Goal: Information Seeking & Learning: Compare options

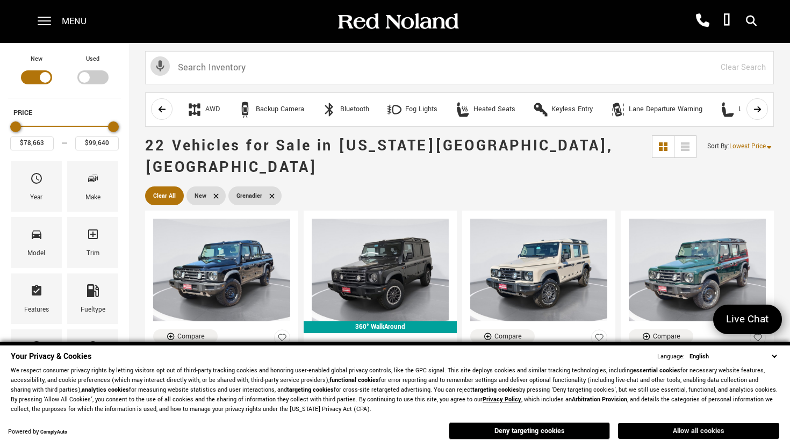
click at [674, 431] on button "Allow all cookies" at bounding box center [698, 431] width 161 height 16
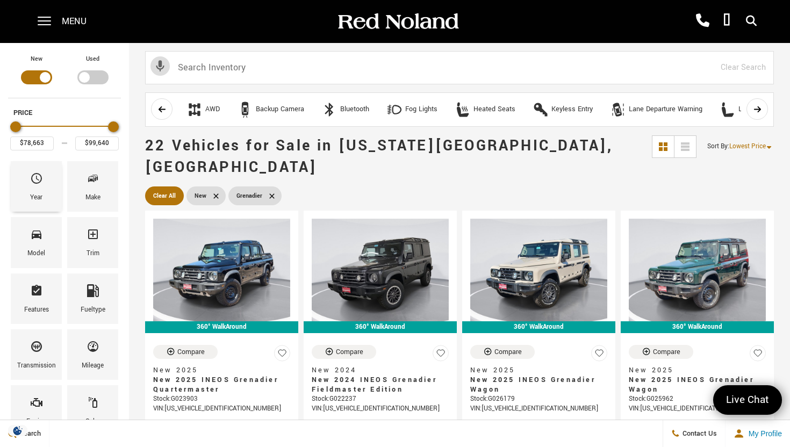
click at [33, 190] on span "Year" at bounding box center [36, 180] width 13 height 23
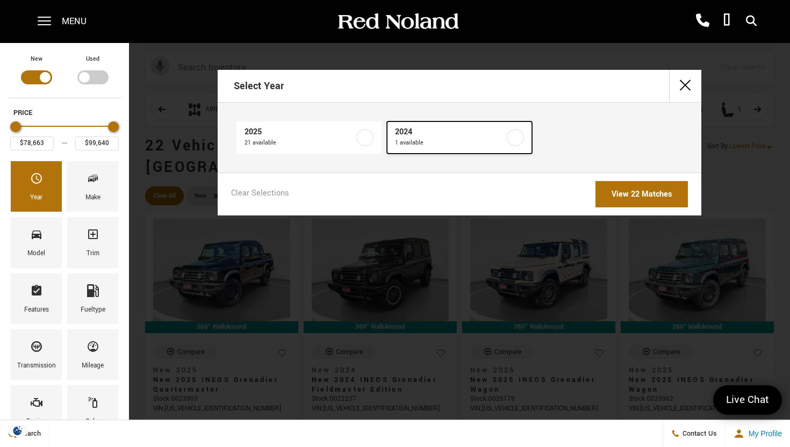
click at [433, 138] on span "1 available" at bounding box center [450, 143] width 110 height 11
type input "$79,999"
checkbox input "true"
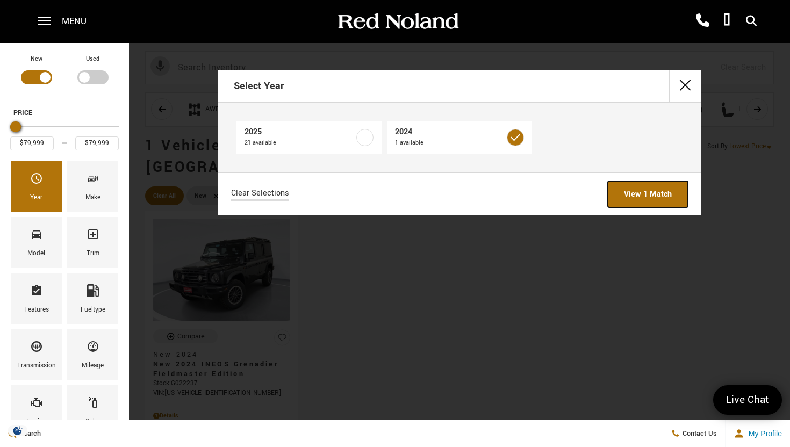
click at [640, 193] on link "View 1 Match" at bounding box center [648, 194] width 80 height 26
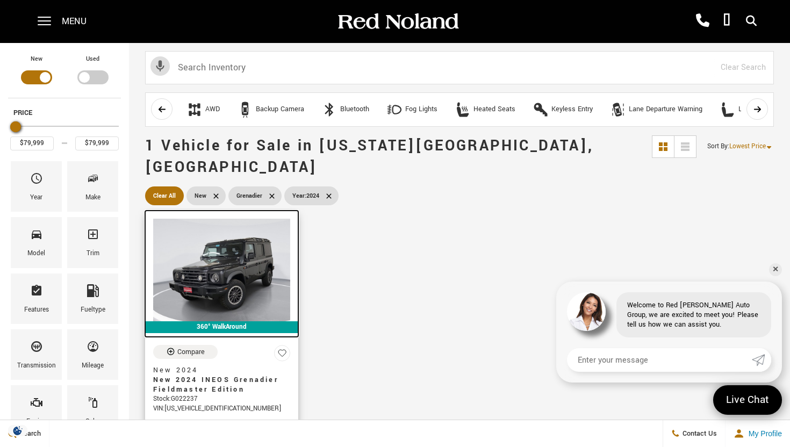
click at [206, 258] on img at bounding box center [221, 270] width 137 height 103
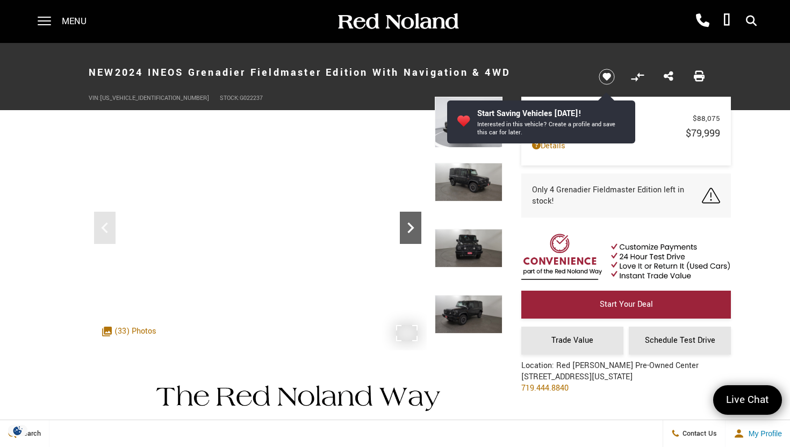
click at [406, 224] on icon "Next" at bounding box center [411, 228] width 22 height 22
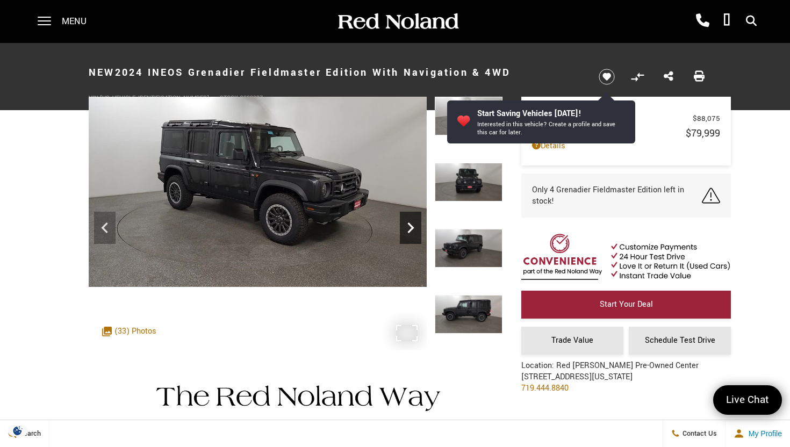
click at [407, 223] on icon "Next" at bounding box center [411, 228] width 22 height 22
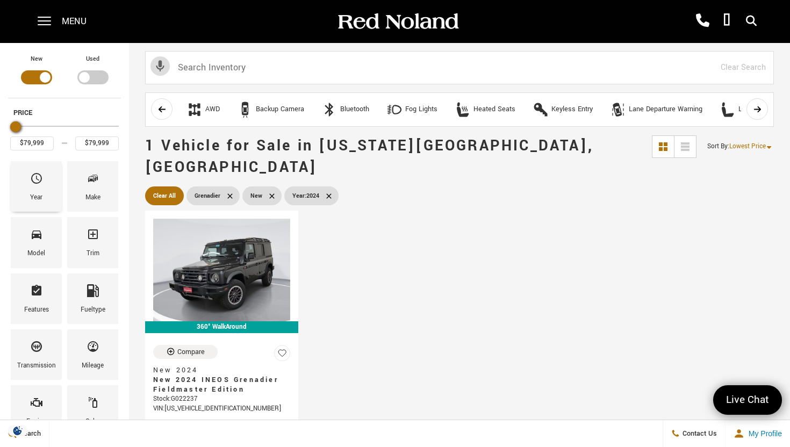
click at [42, 198] on div "Year" at bounding box center [36, 198] width 12 height 12
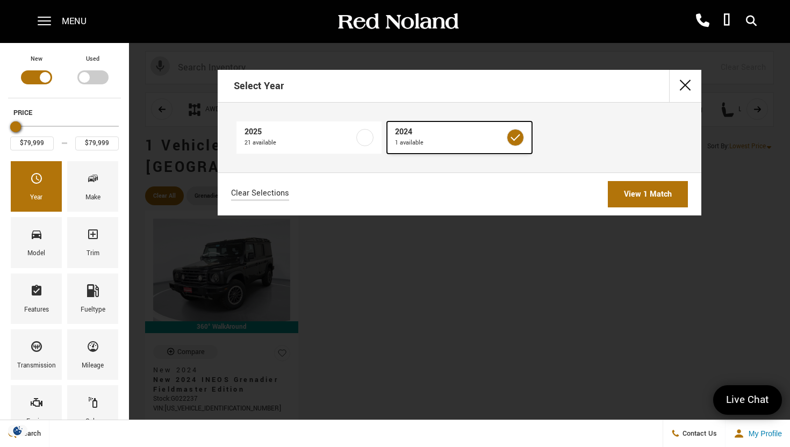
click at [496, 138] on span "1 available" at bounding box center [450, 143] width 110 height 11
type input "$78,663"
type input "$99,640"
checkbox input "false"
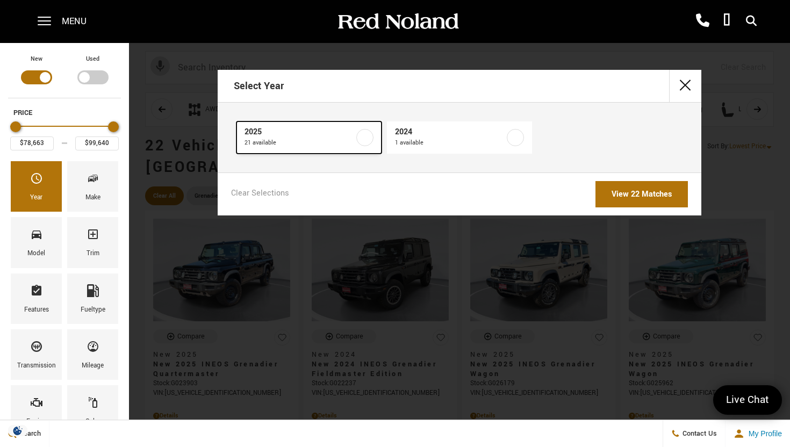
click at [293, 137] on span "2025" at bounding box center [300, 132] width 110 height 11
checkbox input "true"
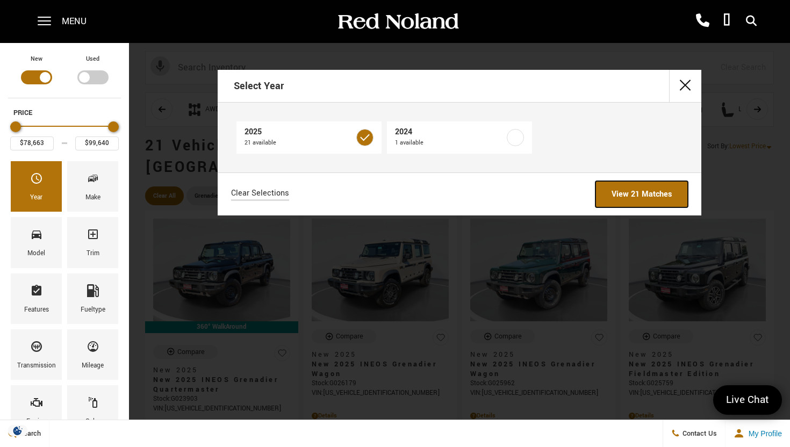
click at [657, 196] on link "View 21 Matches" at bounding box center [642, 194] width 92 height 26
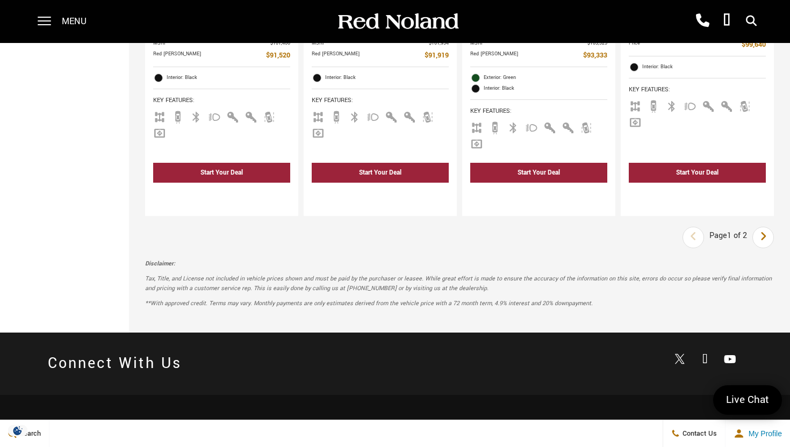
scroll to position [2044, 0]
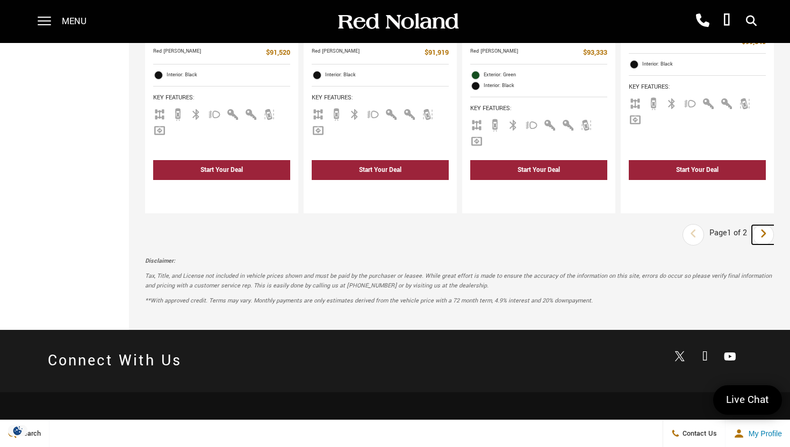
click at [759, 225] on link "Next" at bounding box center [763, 234] width 23 height 19
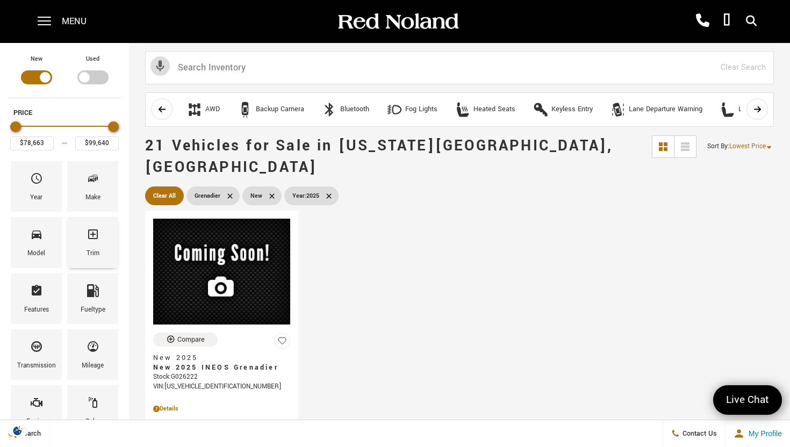
click at [92, 249] on div "Trim" at bounding box center [93, 254] width 13 height 12
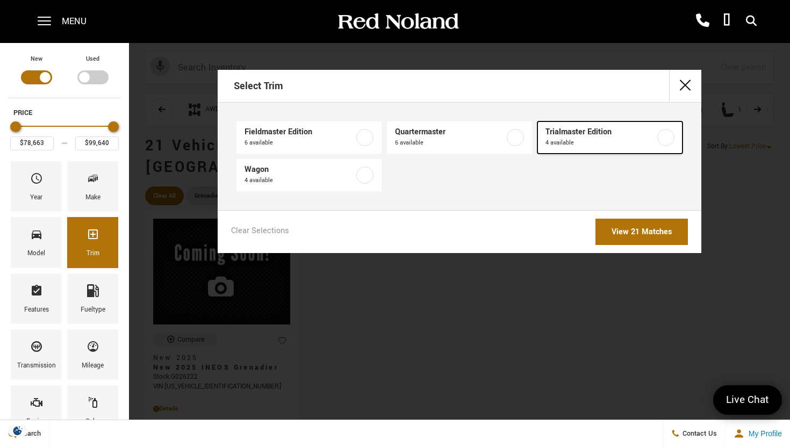
click at [597, 139] on span "4 available" at bounding box center [601, 143] width 110 height 11
type input "$86,155"
type input "$91,520"
checkbox input "true"
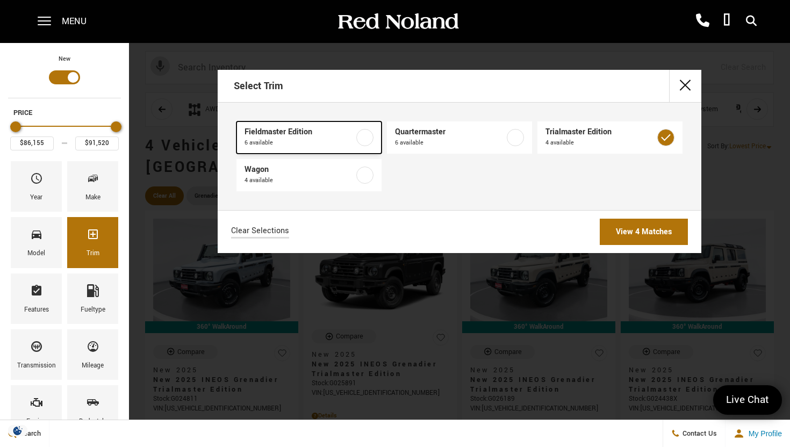
click at [296, 129] on span "Fieldmaster Edition" at bounding box center [300, 132] width 110 height 11
type input "$83,275"
checkbox input "true"
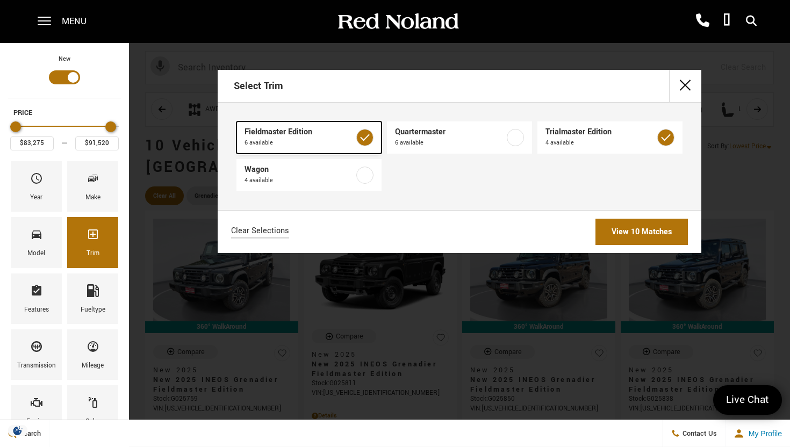
click at [281, 139] on span "6 available" at bounding box center [300, 143] width 110 height 11
type input "$86,155"
checkbox input "false"
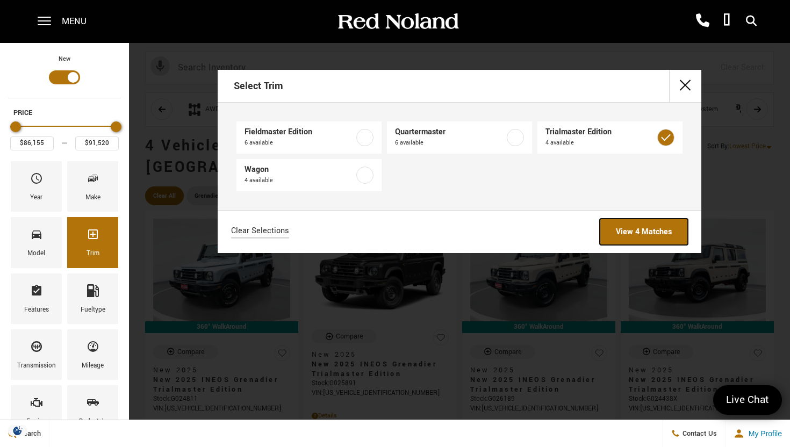
click at [624, 236] on link "View 4 Matches" at bounding box center [644, 232] width 88 height 26
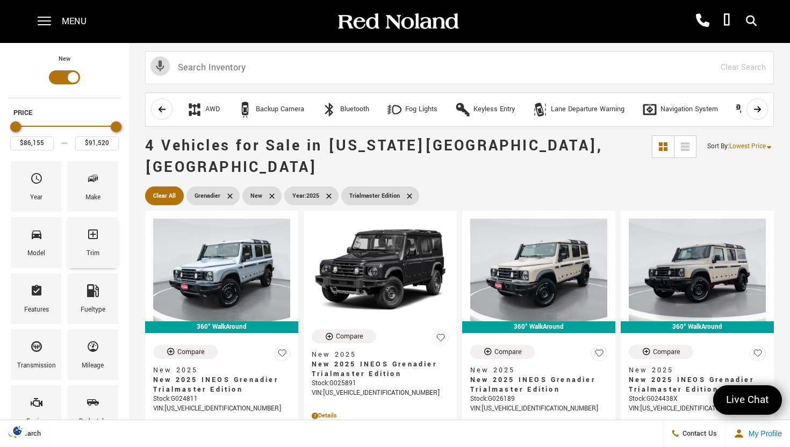
click at [93, 236] on icon "Trim" at bounding box center [93, 234] width 13 height 13
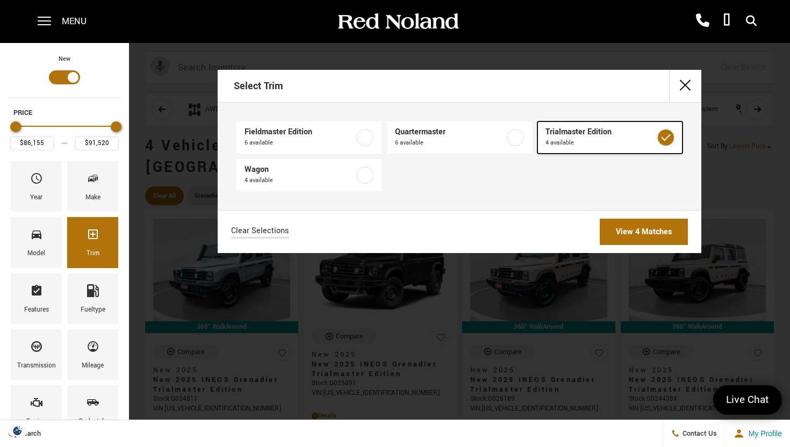
click at [581, 140] on span "4 available" at bounding box center [601, 143] width 110 height 11
type input "$78,663"
type input "$99,640"
checkbox input "false"
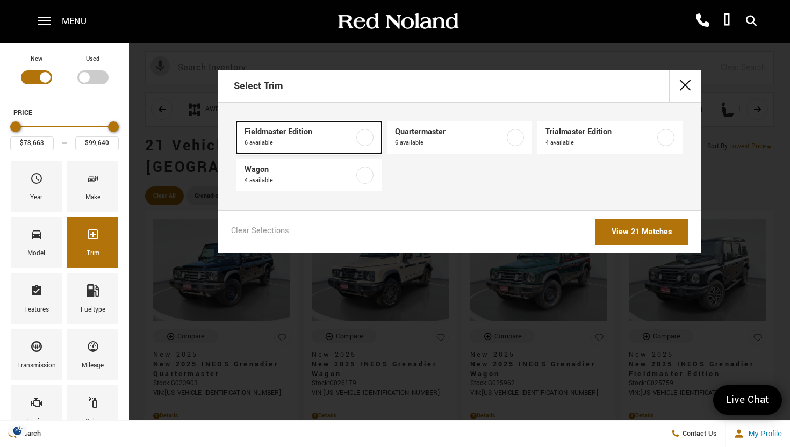
click at [305, 149] on link "Fieldmaster Edition 6 available" at bounding box center [309, 138] width 145 height 32
type input "$83,275"
type input "$86,763"
checkbox input "true"
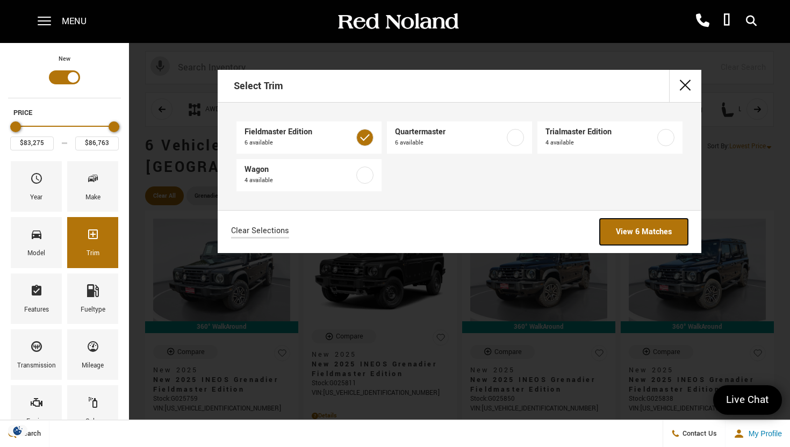
click at [624, 232] on link "View 6 Matches" at bounding box center [644, 232] width 88 height 26
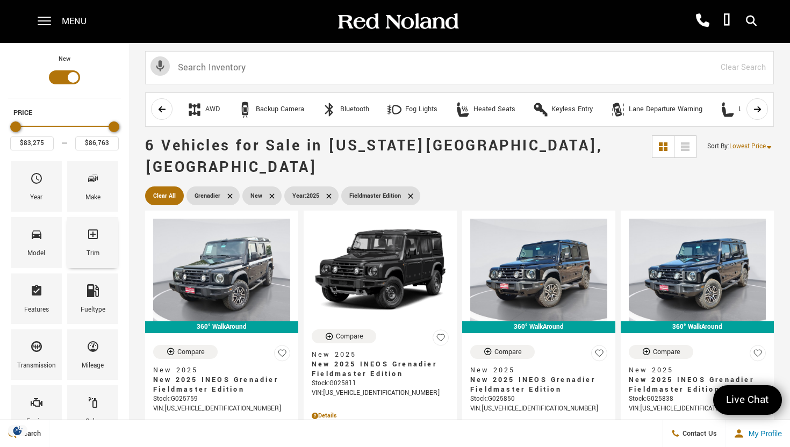
click at [83, 249] on div "Trim" at bounding box center [92, 242] width 51 height 51
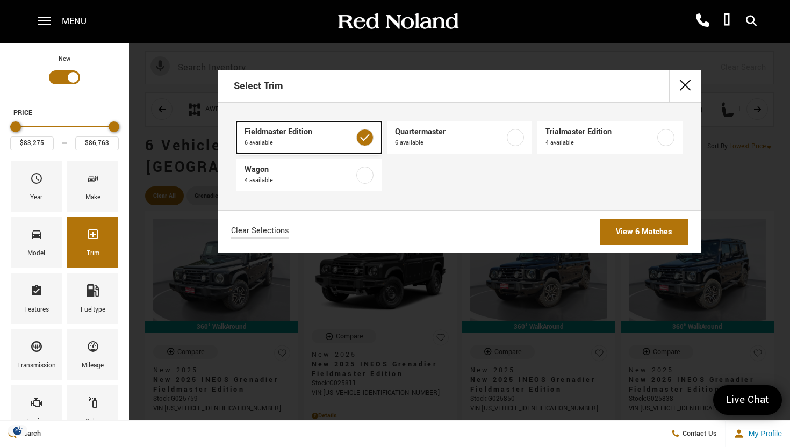
click at [289, 139] on span "6 available" at bounding box center [300, 143] width 110 height 11
type input "$78,663"
type input "$99,640"
checkbox input "false"
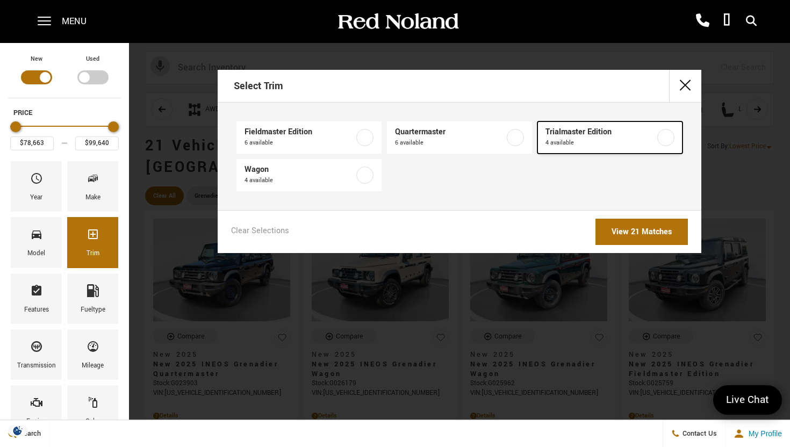
click at [620, 141] on span "4 available" at bounding box center [601, 143] width 110 height 11
type input "$86,155"
type input "$91,520"
checkbox input "true"
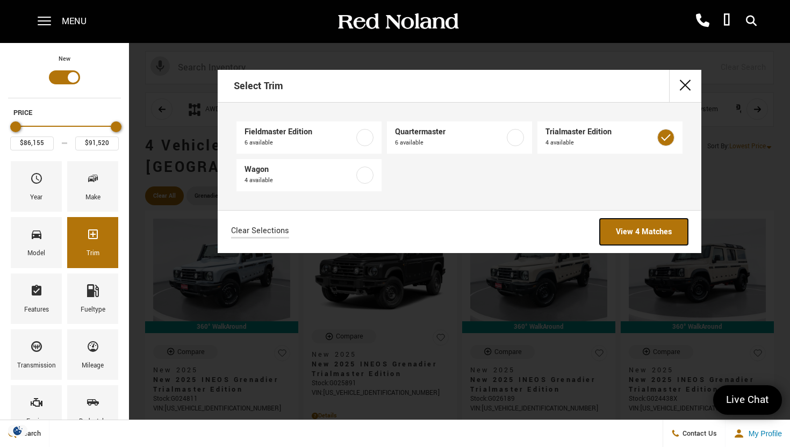
click at [635, 225] on link "View 4 Matches" at bounding box center [644, 232] width 88 height 26
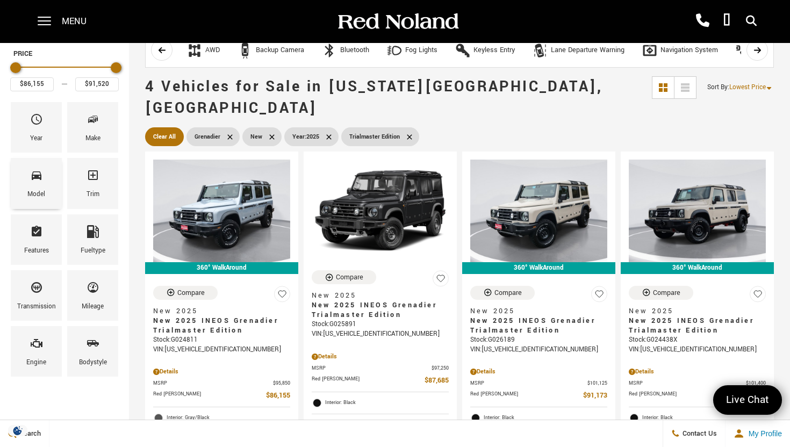
scroll to position [54, 0]
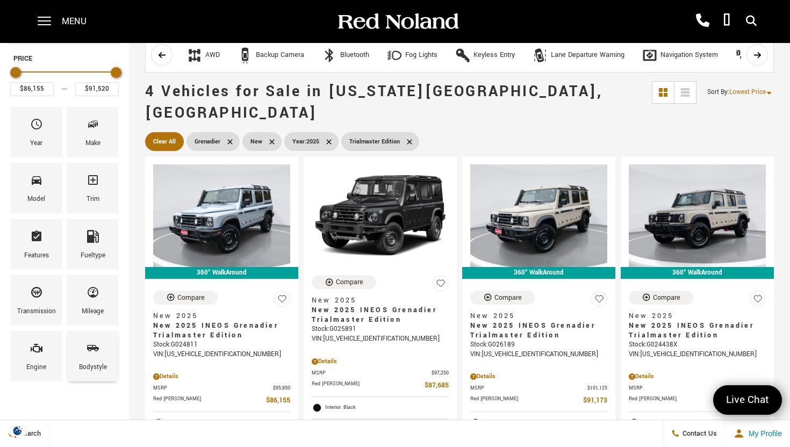
click at [89, 364] on div "Bodystyle" at bounding box center [93, 368] width 28 height 12
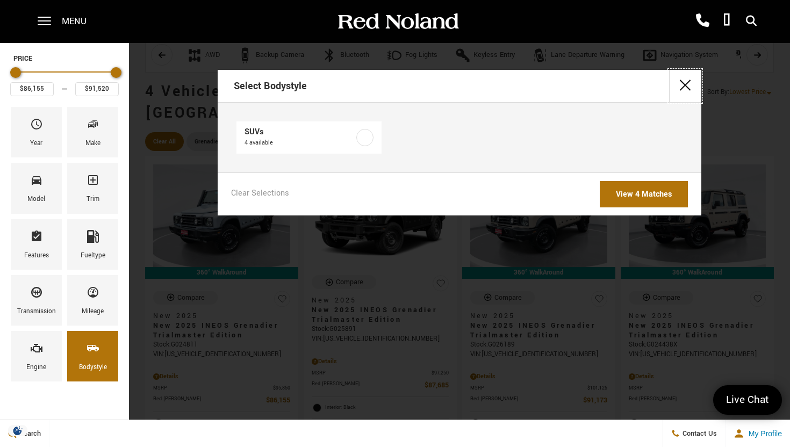
click at [684, 82] on button "close" at bounding box center [685, 86] width 32 height 32
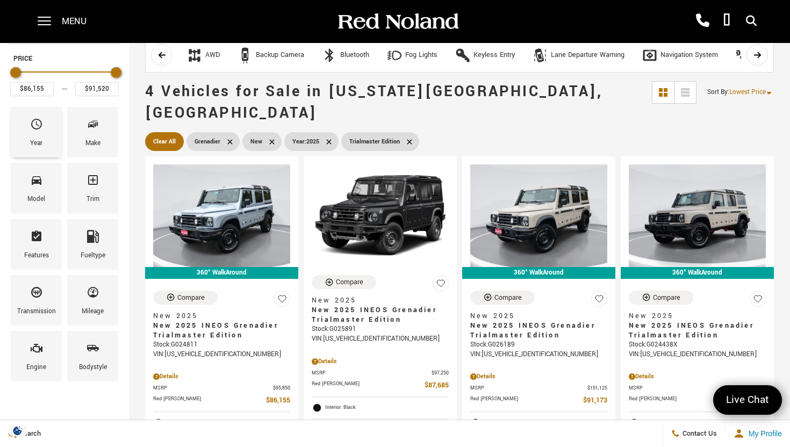
click at [34, 134] on span "Year" at bounding box center [36, 126] width 13 height 23
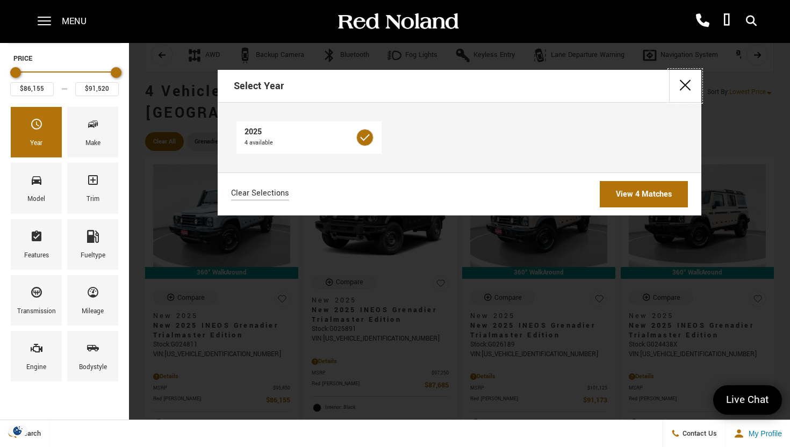
click at [687, 83] on button "close" at bounding box center [685, 86] width 32 height 32
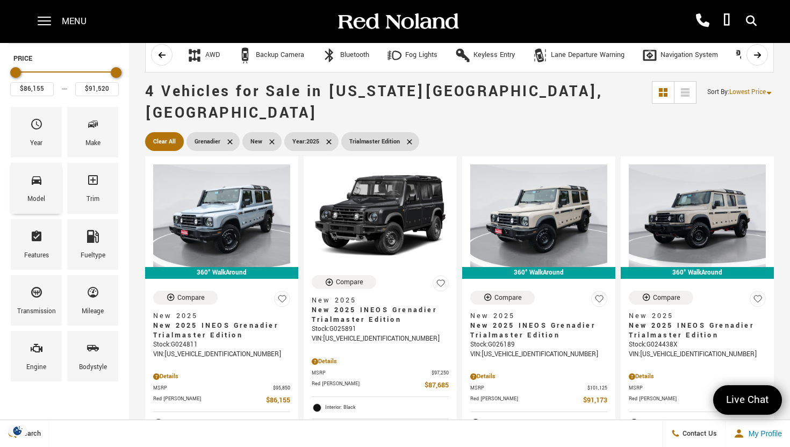
click at [36, 184] on icon "Model" at bounding box center [36, 180] width 13 height 13
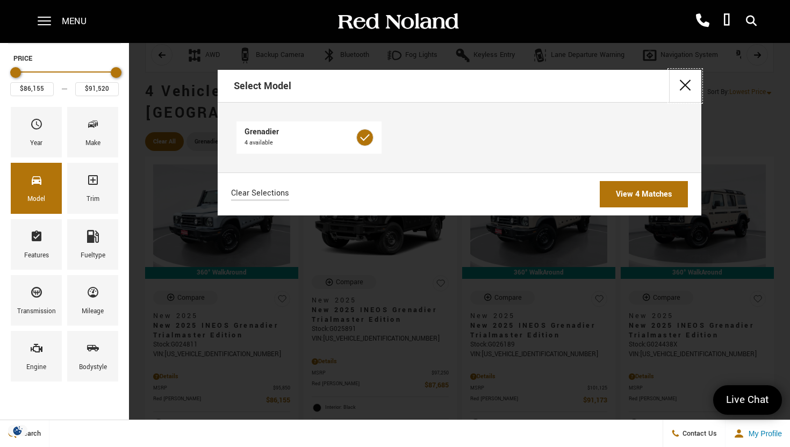
click at [684, 80] on button "close" at bounding box center [685, 86] width 32 height 32
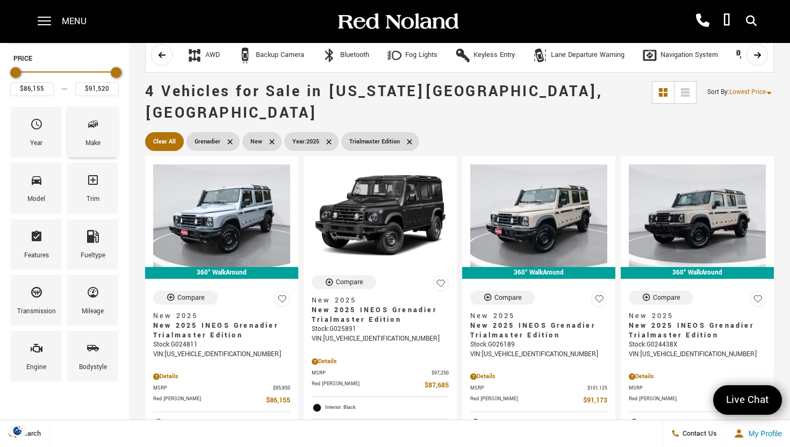
click at [84, 146] on div "Make" at bounding box center [92, 132] width 51 height 51
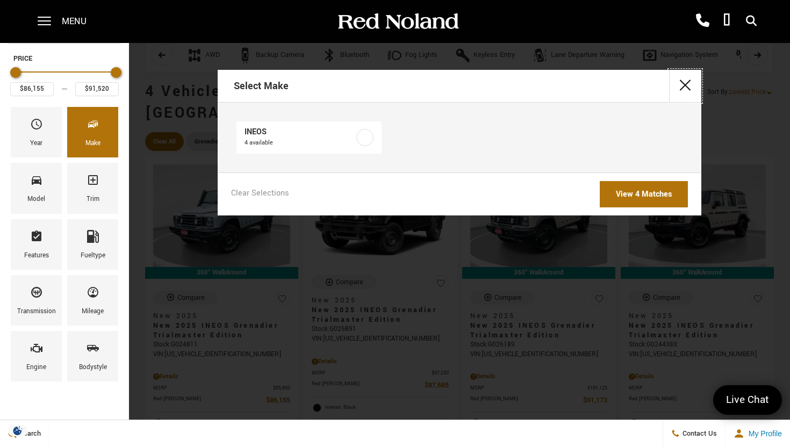
click at [678, 88] on button "close" at bounding box center [685, 86] width 32 height 32
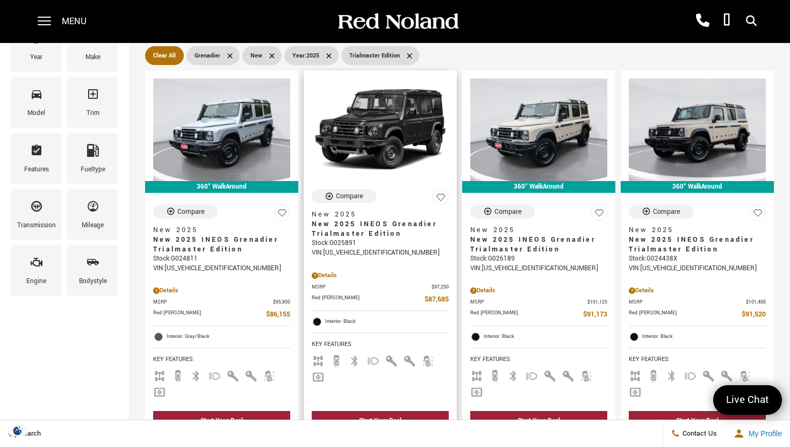
scroll to position [74, 0]
